Goal: Task Accomplishment & Management: Manage account settings

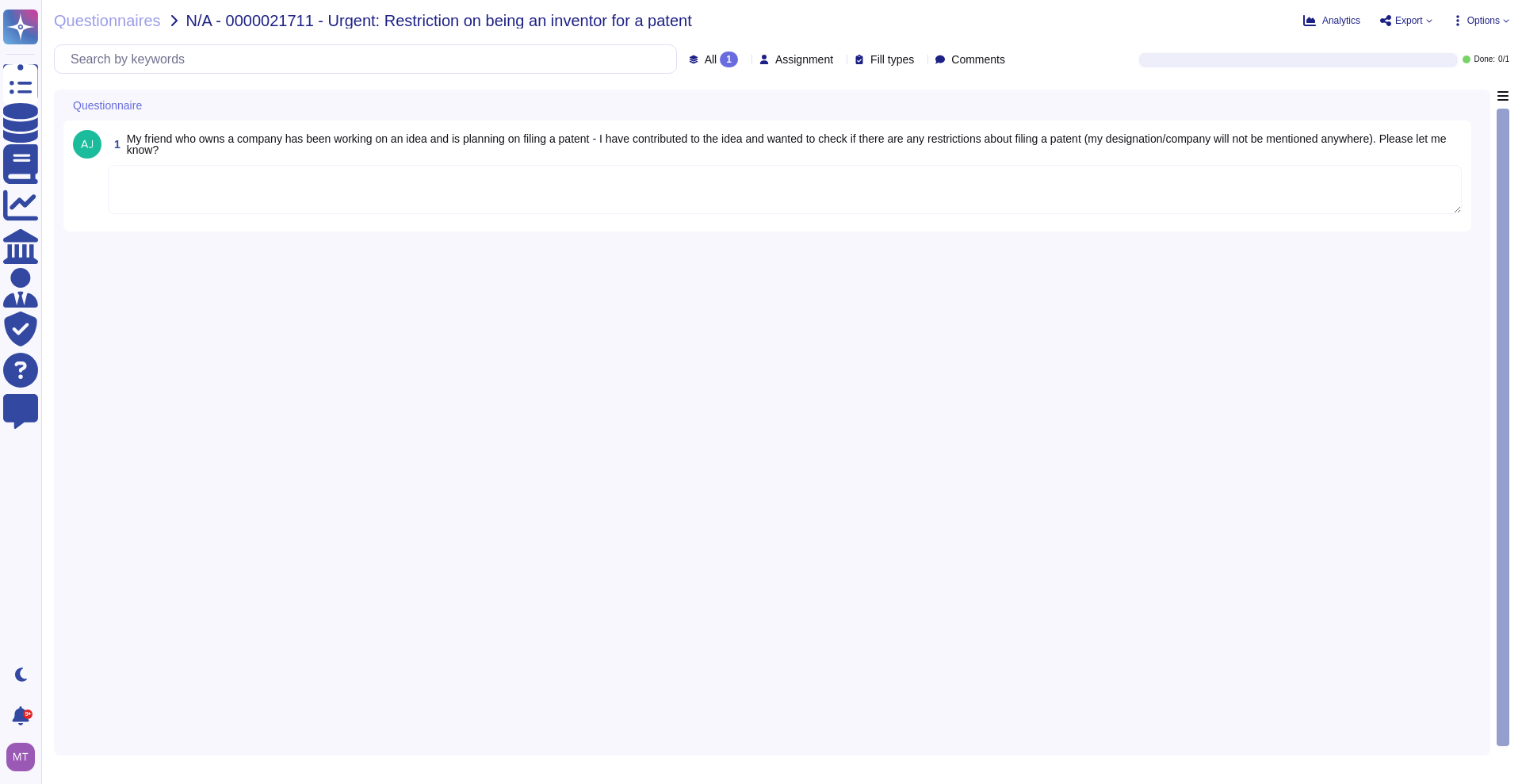
click at [277, 174] on textarea at bounding box center [784, 189] width 1354 height 49
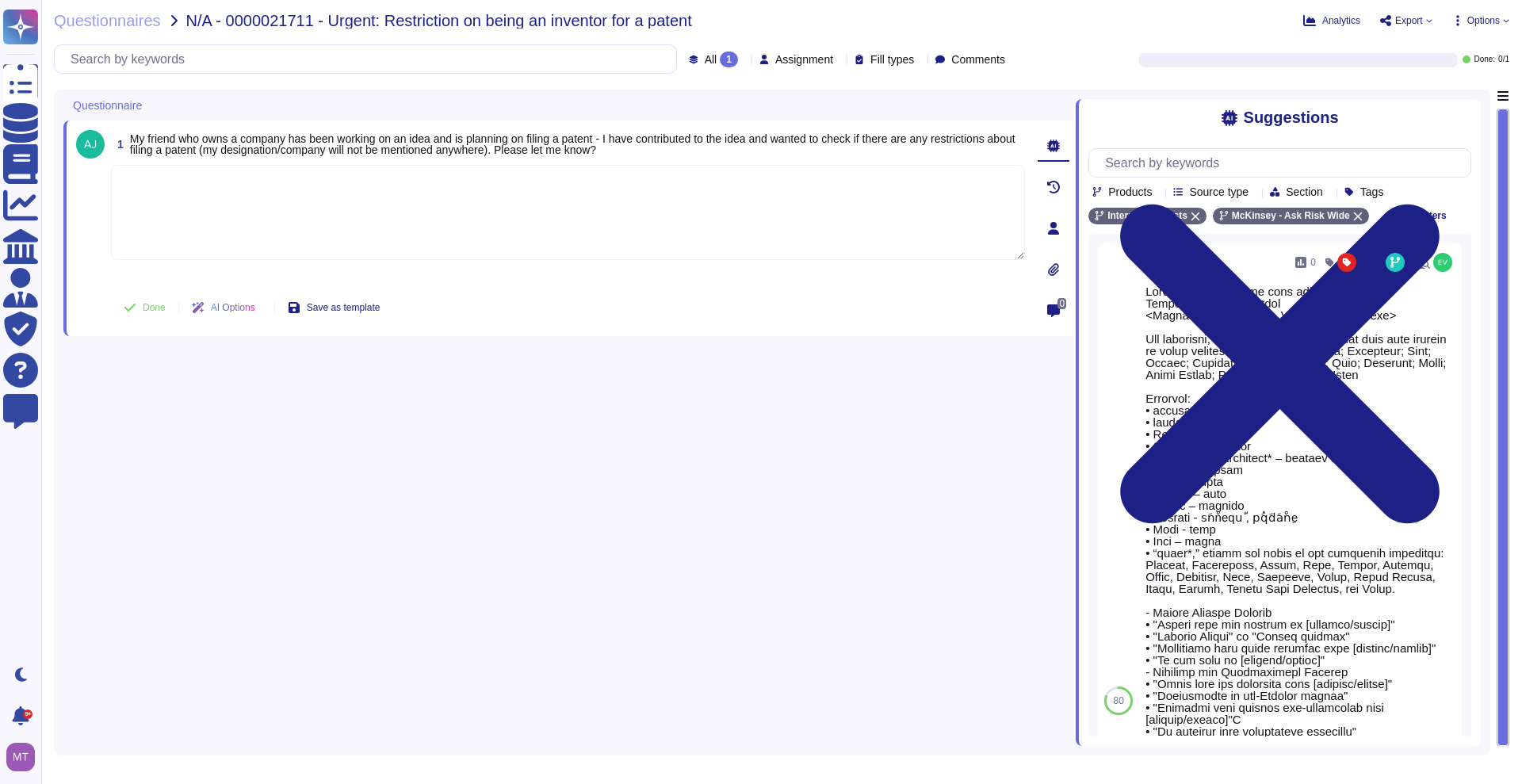
paste textarea "Thanks again for your patience and congratulations on the exciting opportunity.…"
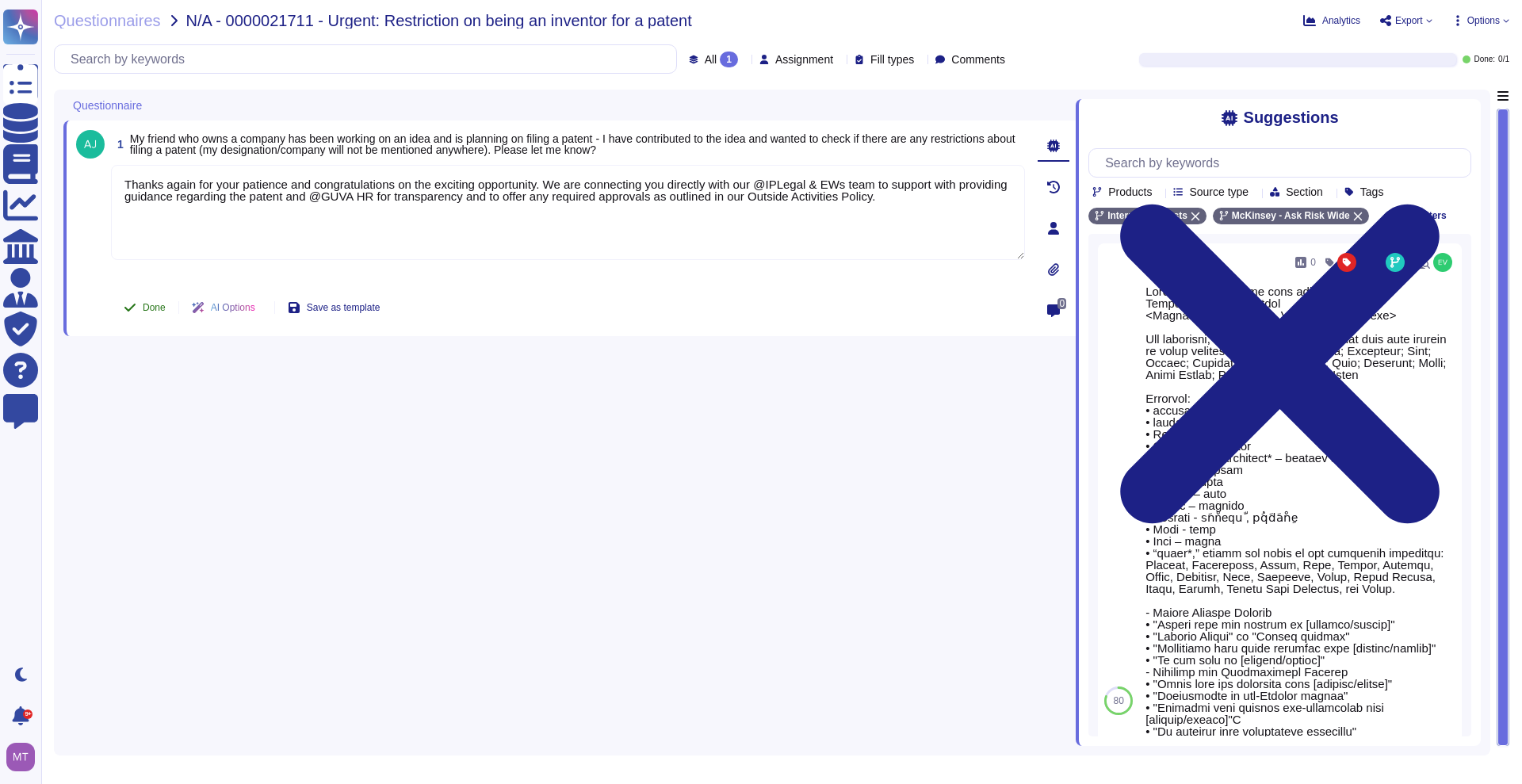
type textarea "Thanks again for your patience and congratulations on the exciting opportunity.…"
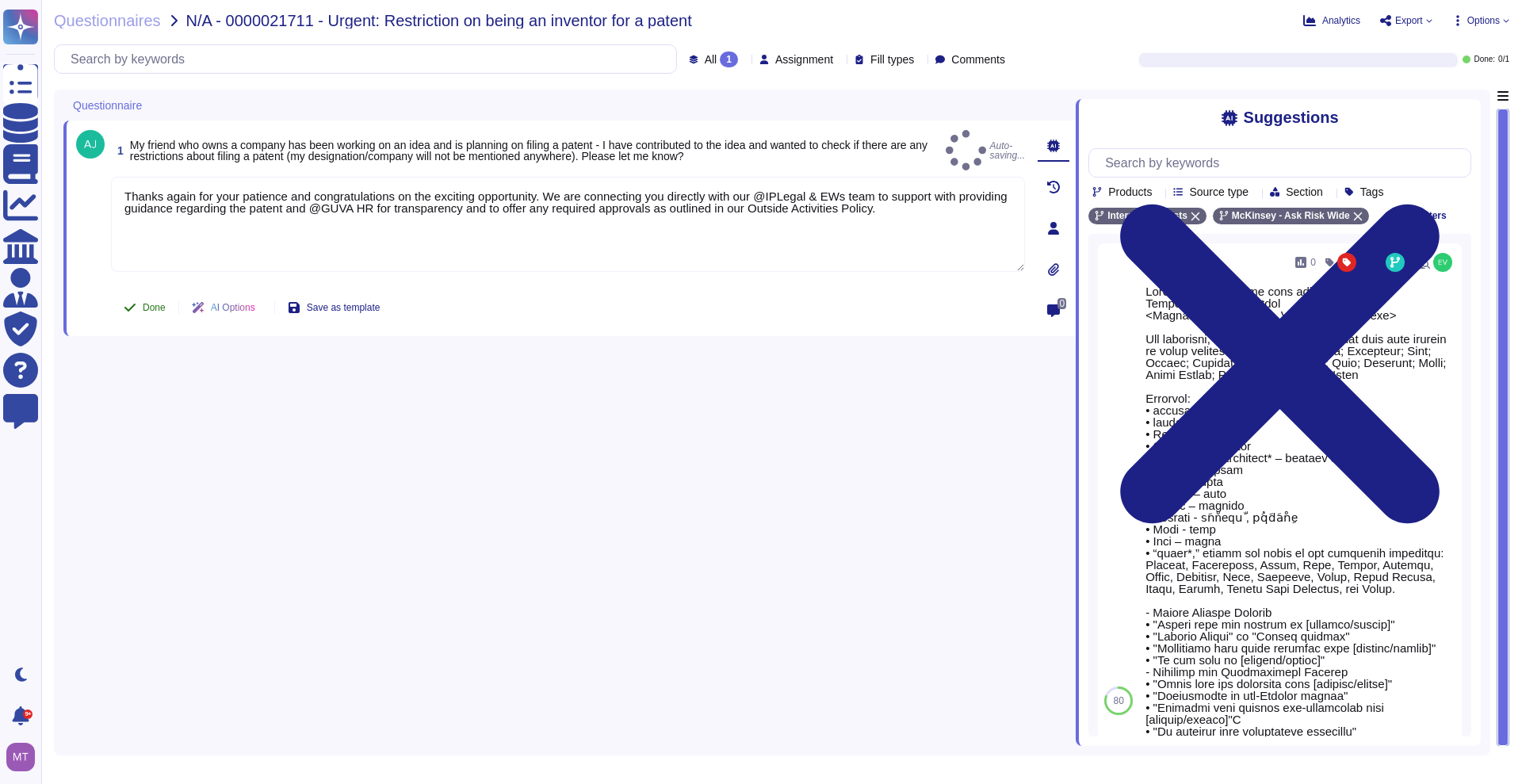
click at [127, 305] on icon at bounding box center [130, 307] width 13 height 13
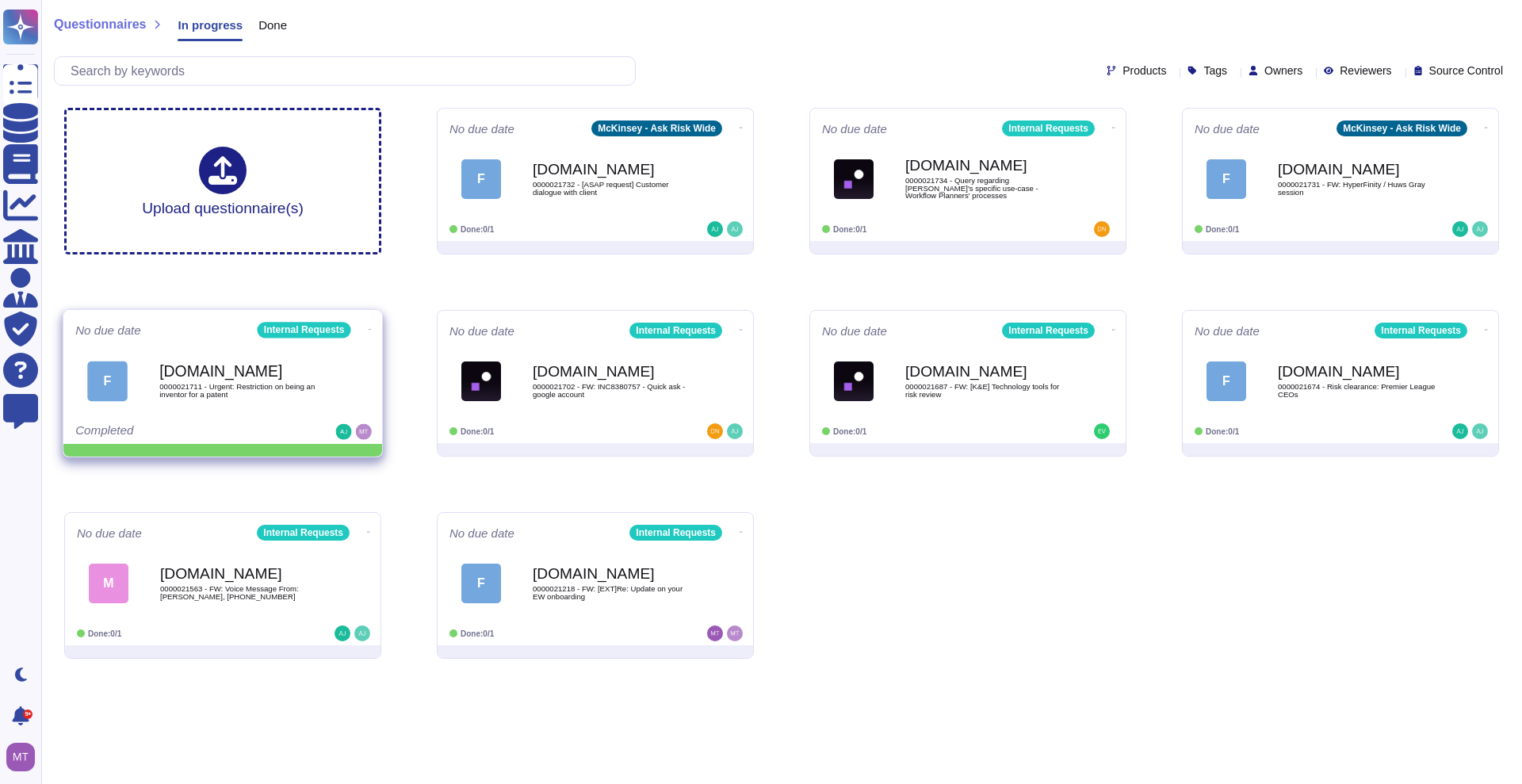
click at [739, 130] on icon at bounding box center [741, 128] width 3 height 4
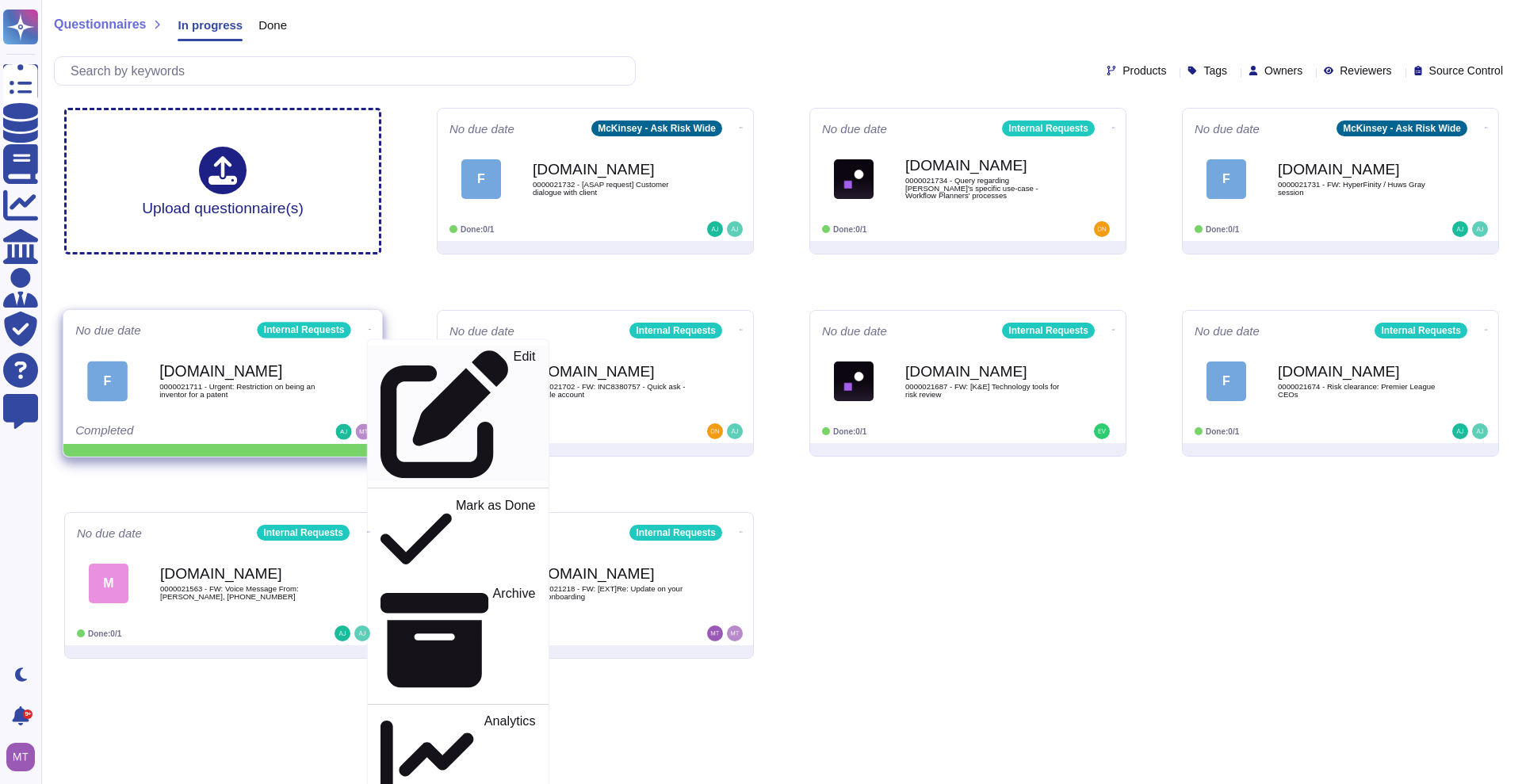
click at [514, 353] on p "Edit" at bounding box center [524, 414] width 22 height 128
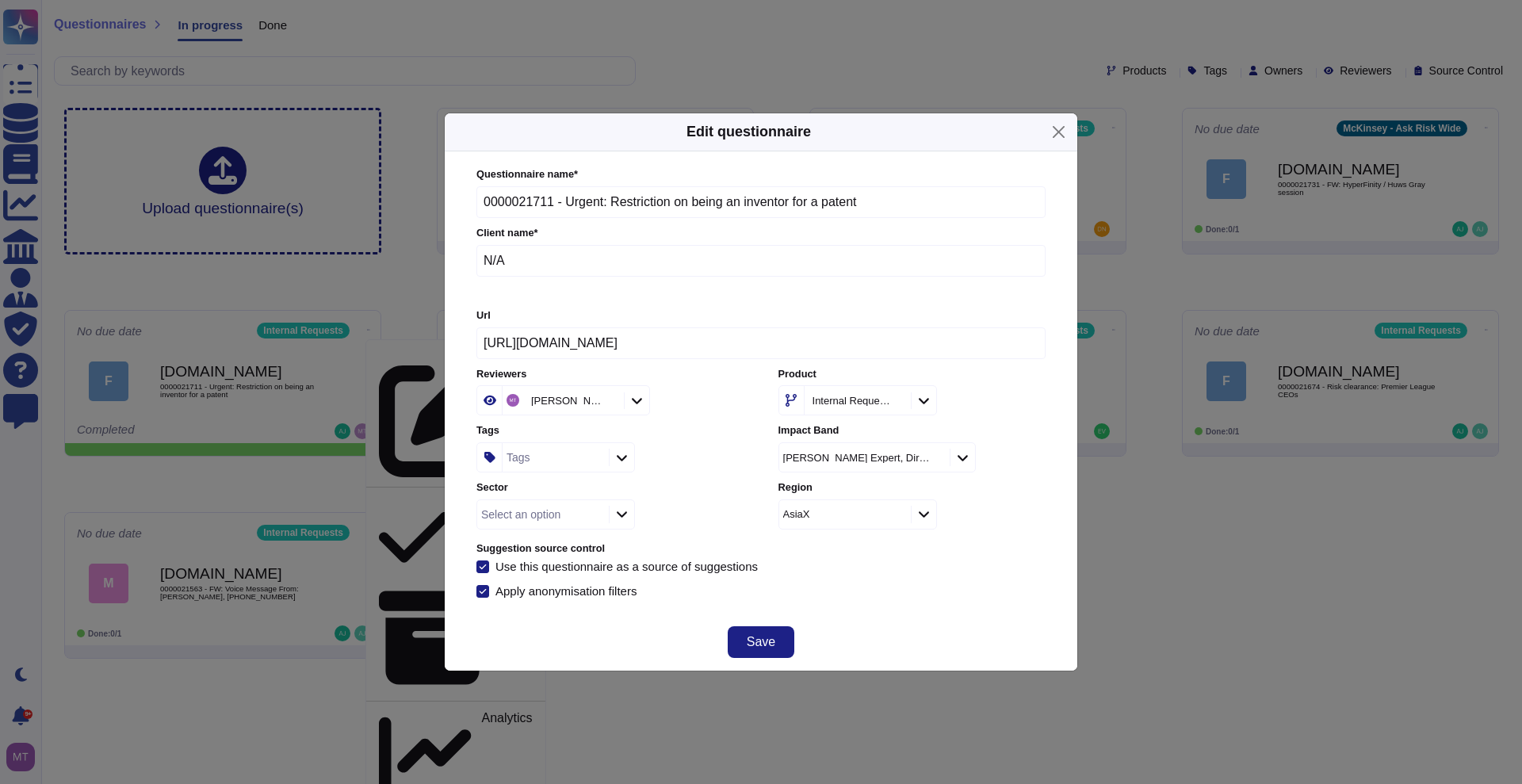
click at [540, 518] on div "Select an option" at bounding box center [520, 514] width 79 height 11
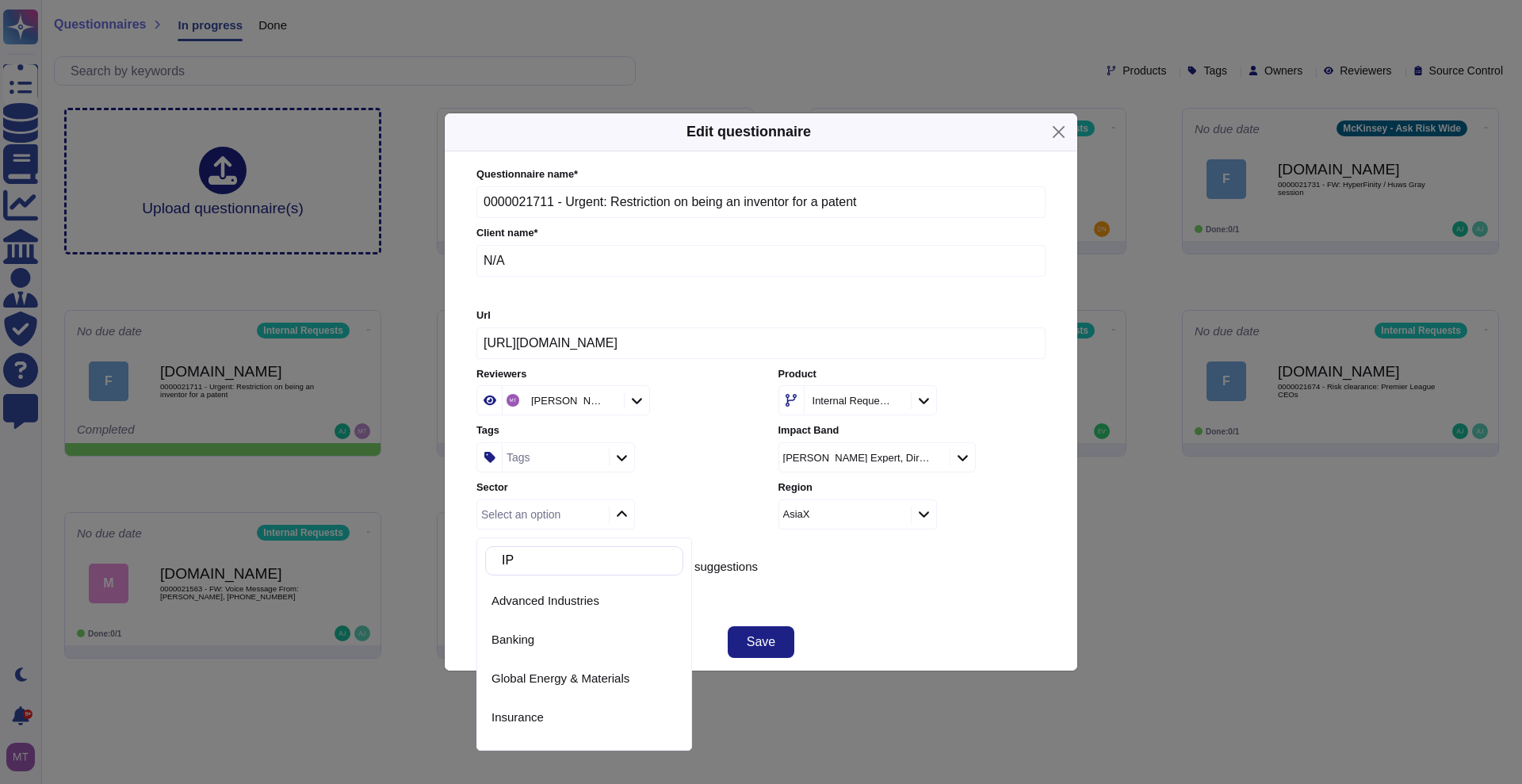
type input "I"
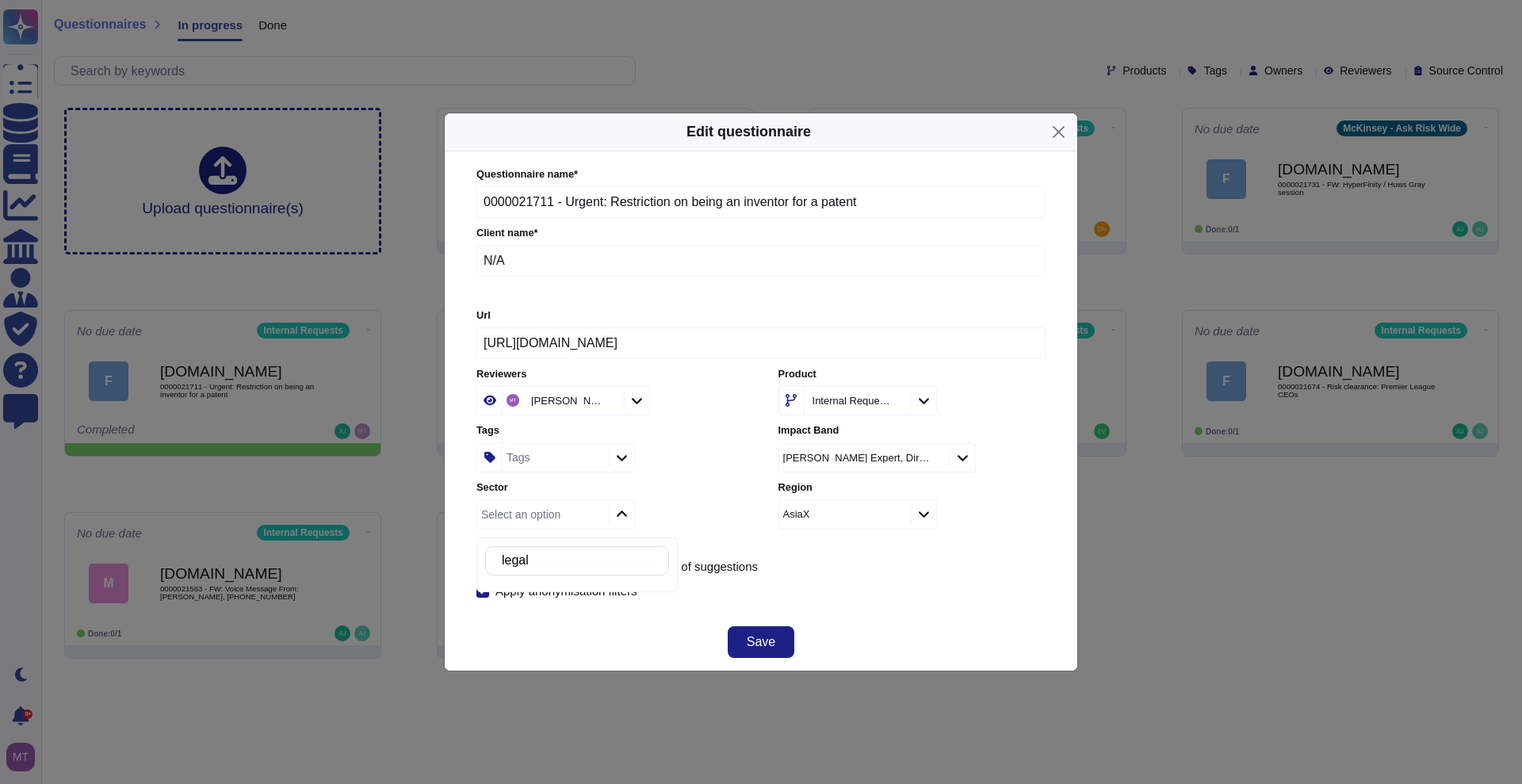
type input "lega"
click at [858, 540] on div "Questionnaire name * 0000021711 - Urgent: Restriction on being an inventor for …" at bounding box center [761, 382] width 569 height 430
click at [563, 452] on div "Tags" at bounding box center [553, 456] width 102 height 29
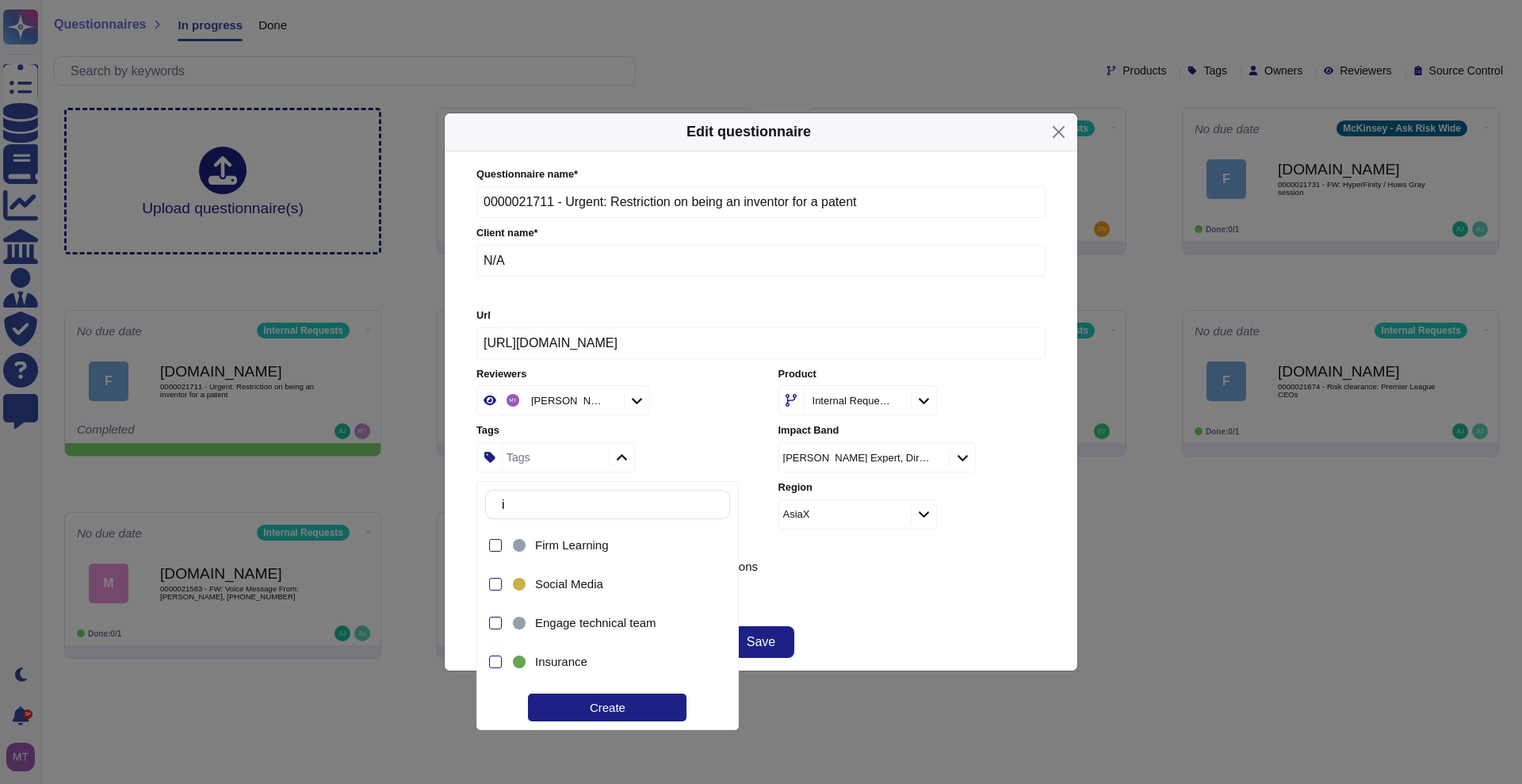
type input "ip"
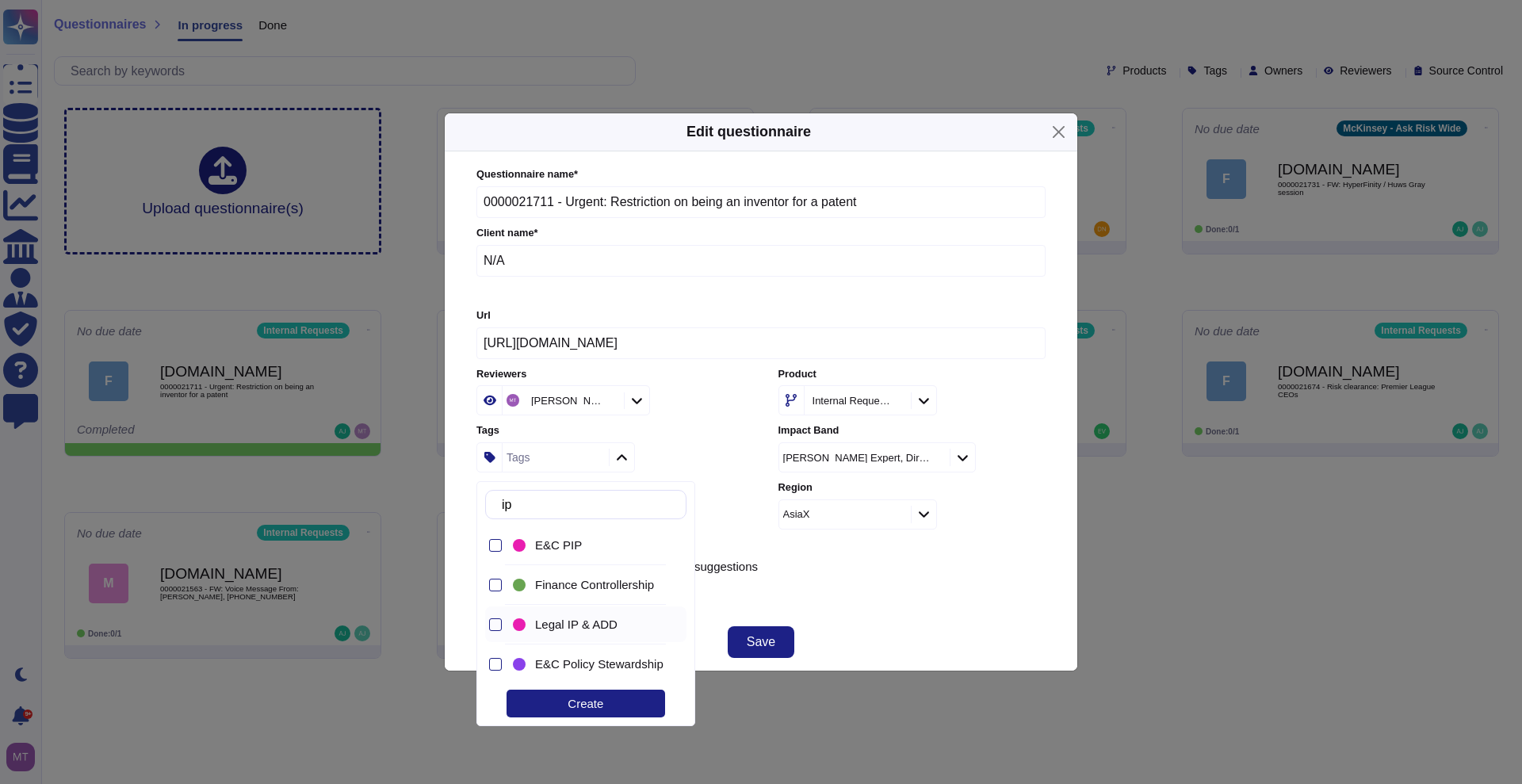
click at [580, 624] on span "Legal IP & ADD" at bounding box center [576, 623] width 82 height 14
click at [906, 588] on div "Apply anonymisation filters" at bounding box center [761, 591] width 569 height 13
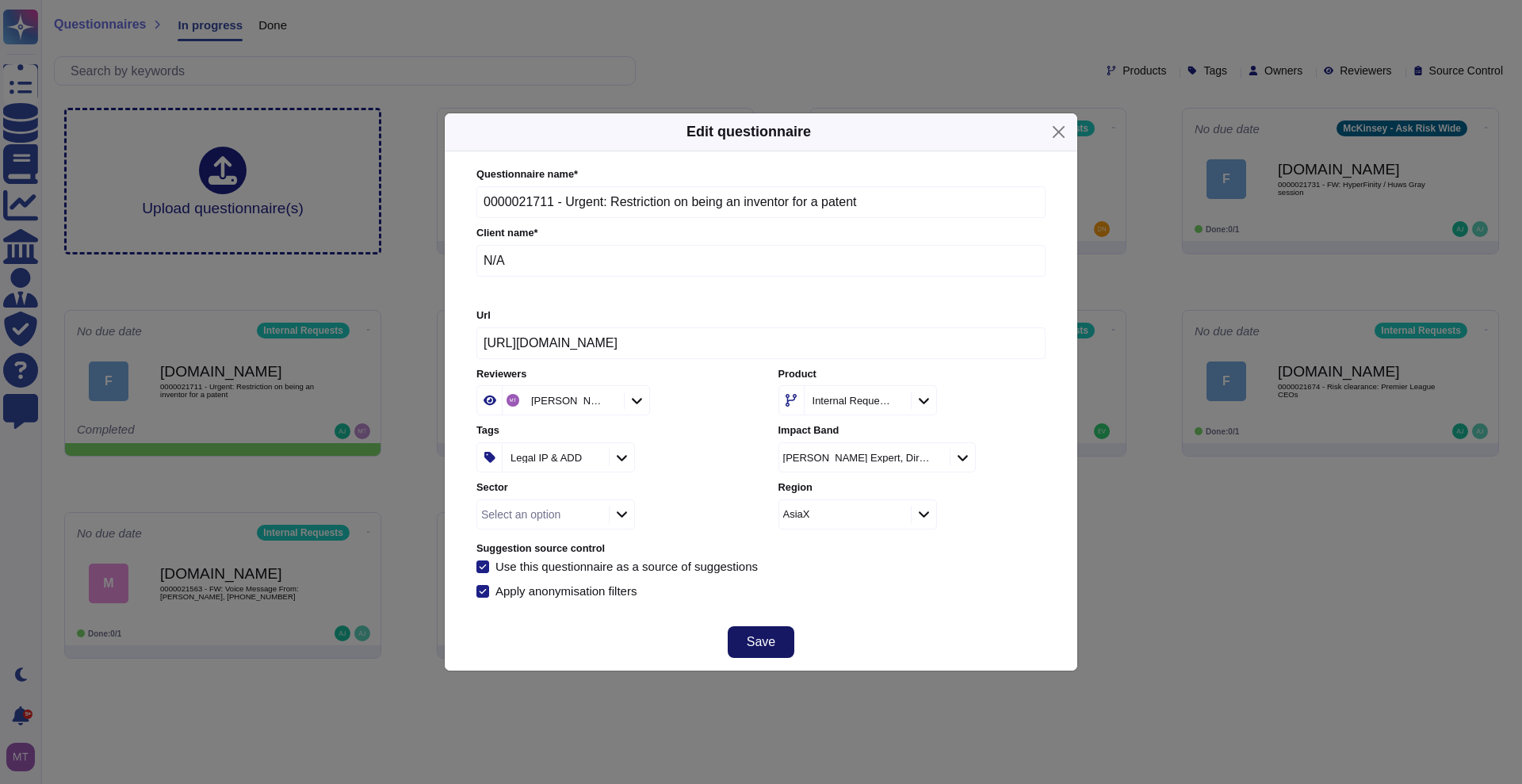
click at [762, 636] on span "Save" at bounding box center [761, 642] width 29 height 13
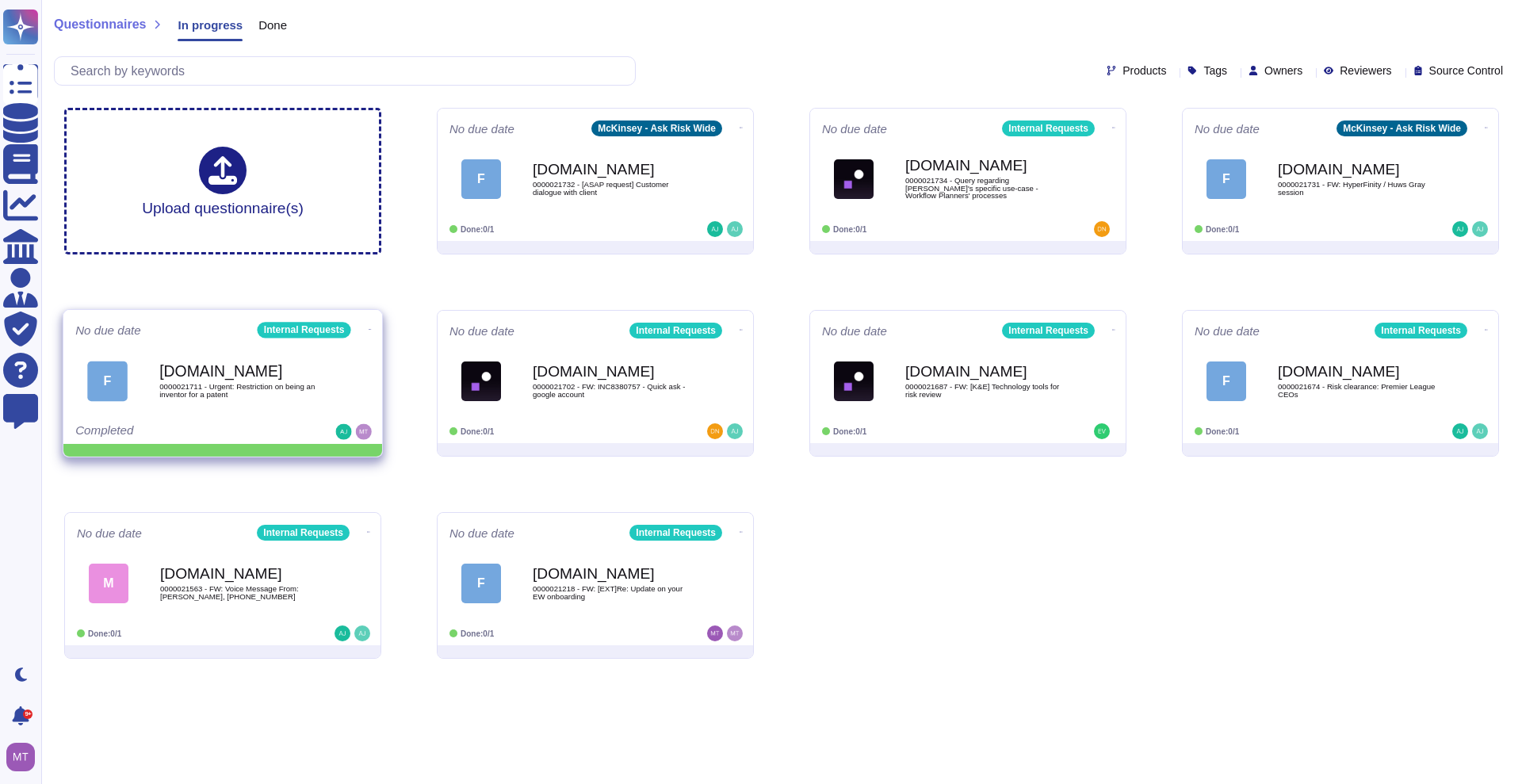
click at [739, 130] on icon at bounding box center [741, 128] width 3 height 4
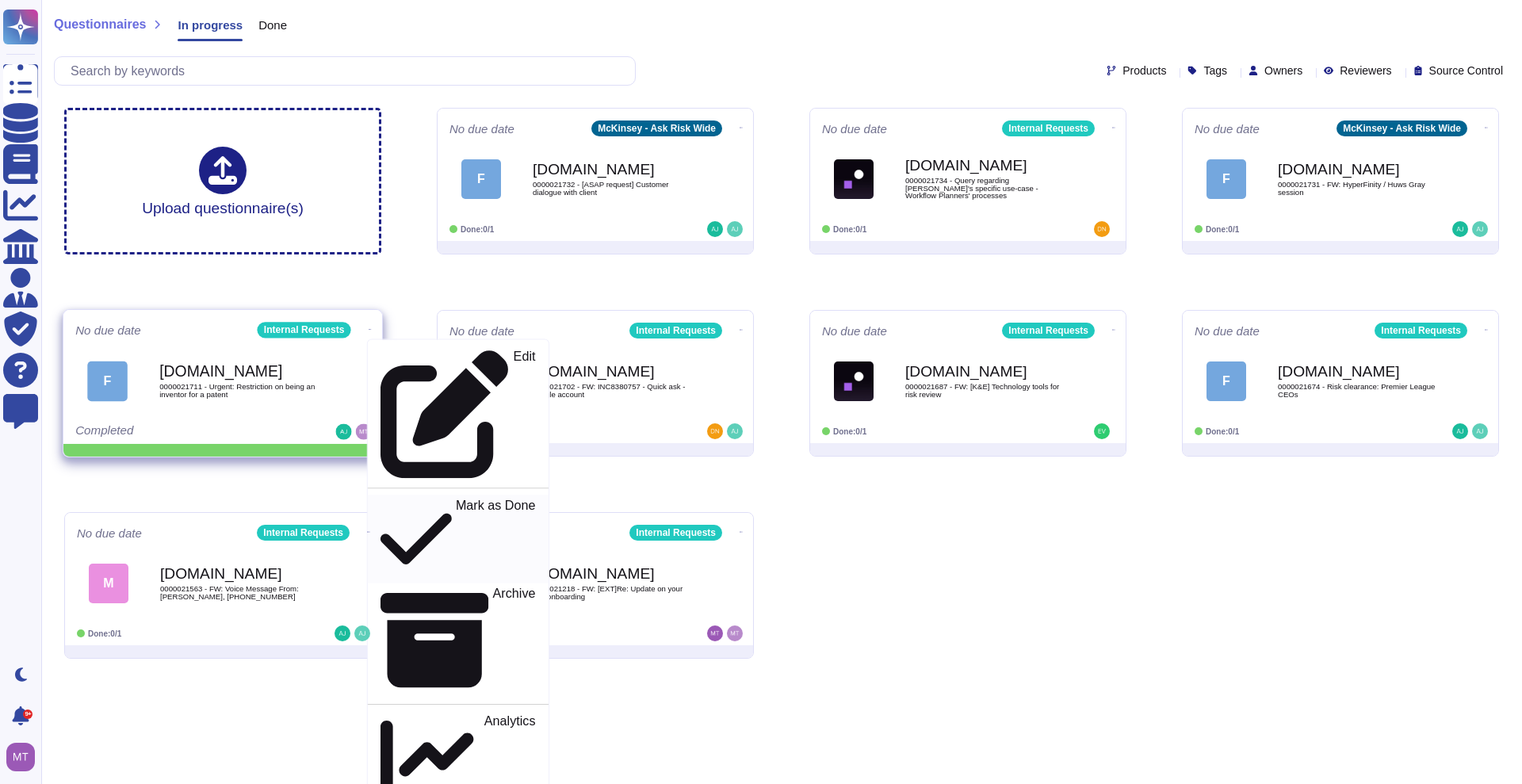
click at [456, 499] on p "Mark as Done" at bounding box center [496, 539] width 80 height 81
